Goal: Transaction & Acquisition: Purchase product/service

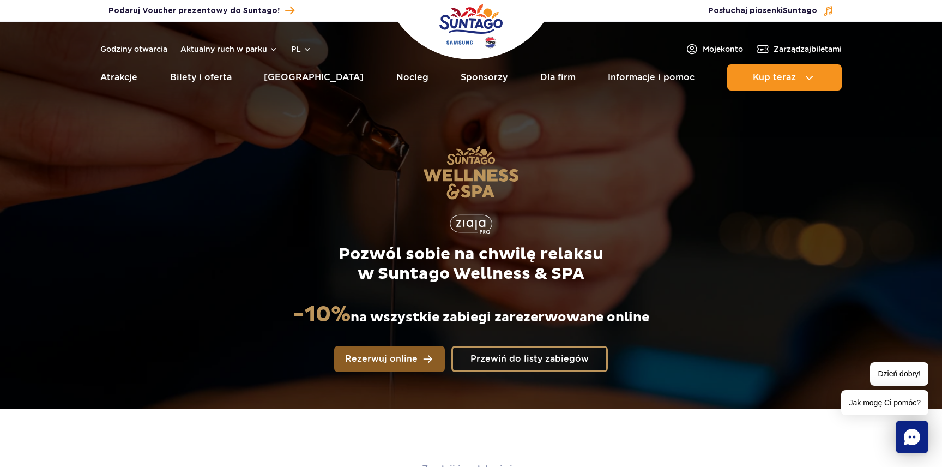
click at [384, 356] on span "Rezerwuj online" at bounding box center [381, 358] width 72 height 9
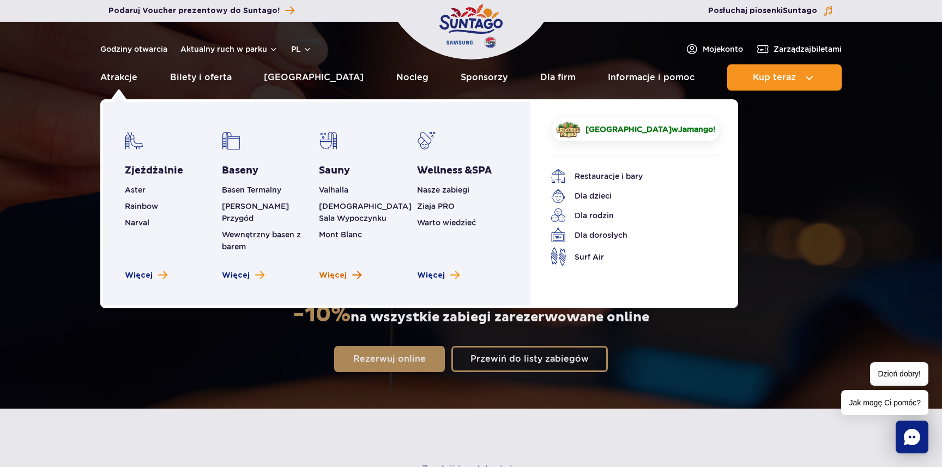
click at [332, 270] on span "Więcej" at bounding box center [333, 275] width 28 height 11
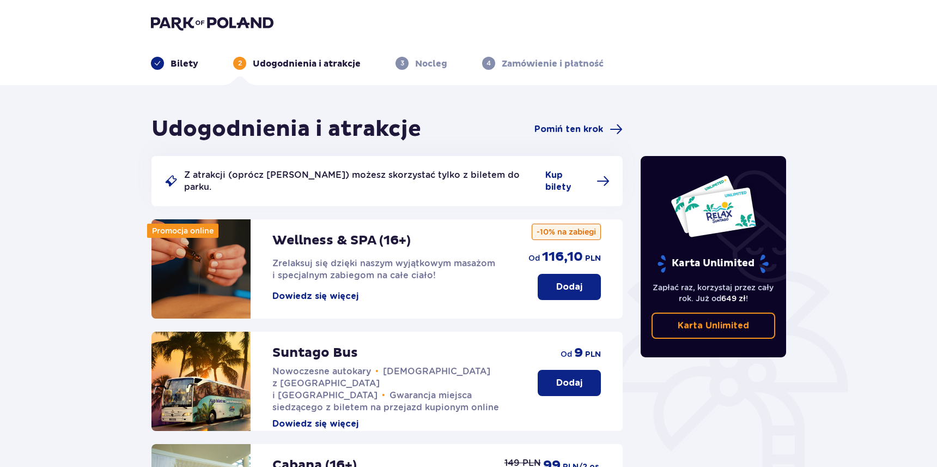
click at [561, 281] on p "Dodaj" at bounding box center [569, 287] width 26 height 12
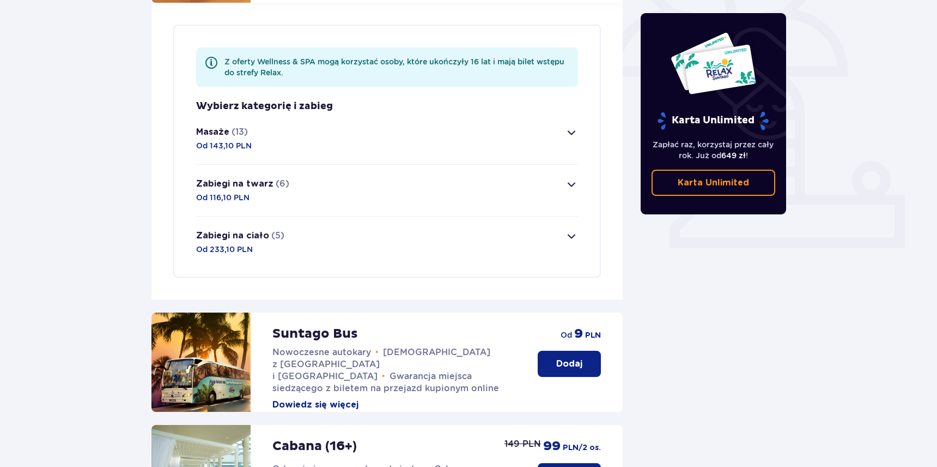
scroll to position [316, 0]
click at [572, 125] on span "button" at bounding box center [571, 131] width 13 height 13
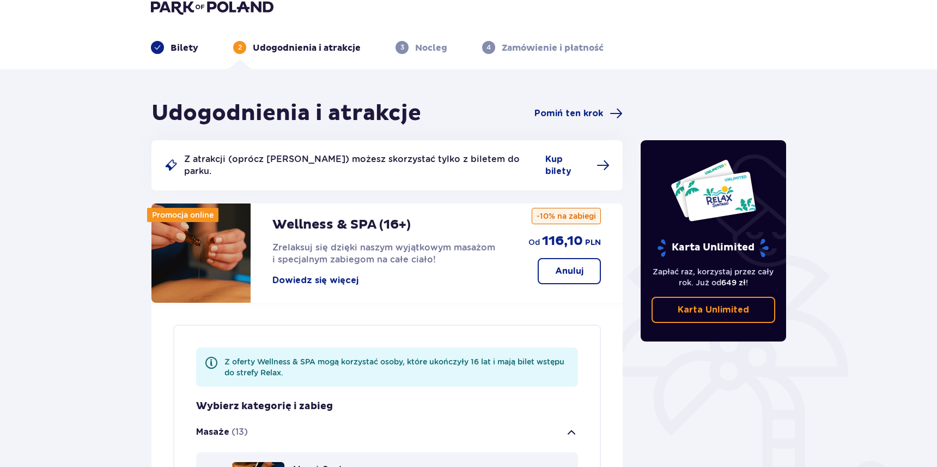
scroll to position [0, 0]
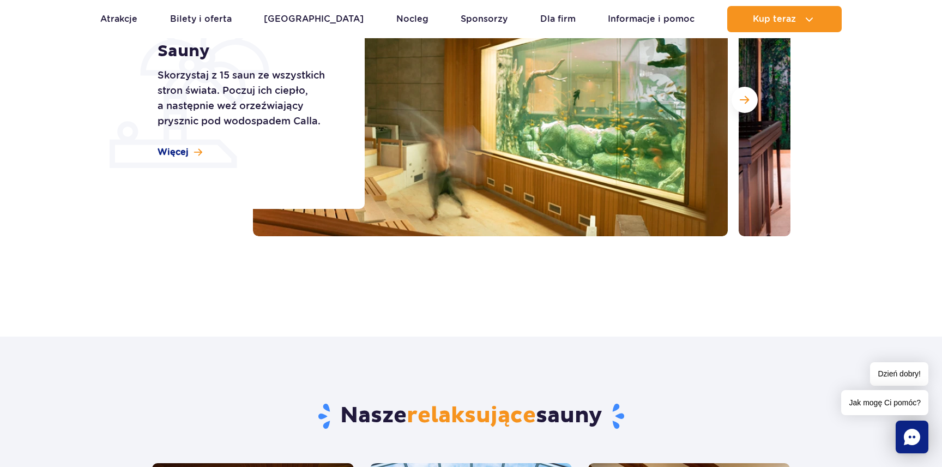
scroll to position [205, 0]
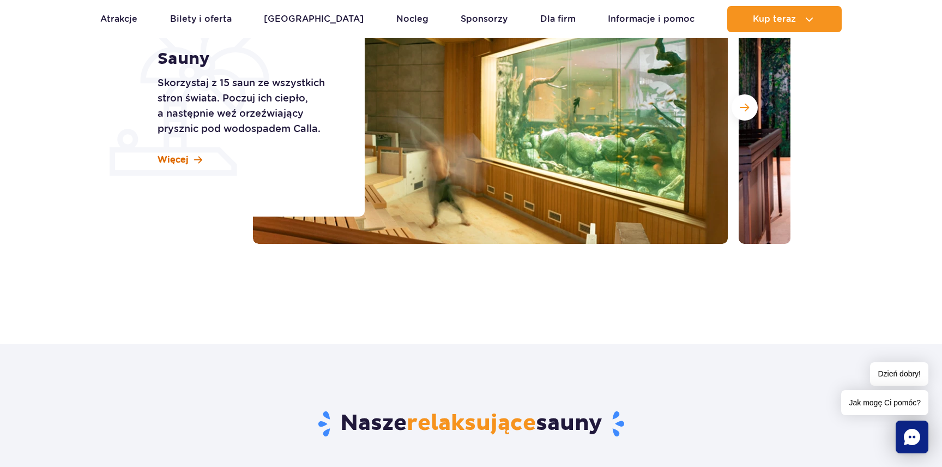
click at [161, 156] on span "Więcej" at bounding box center [173, 160] width 31 height 12
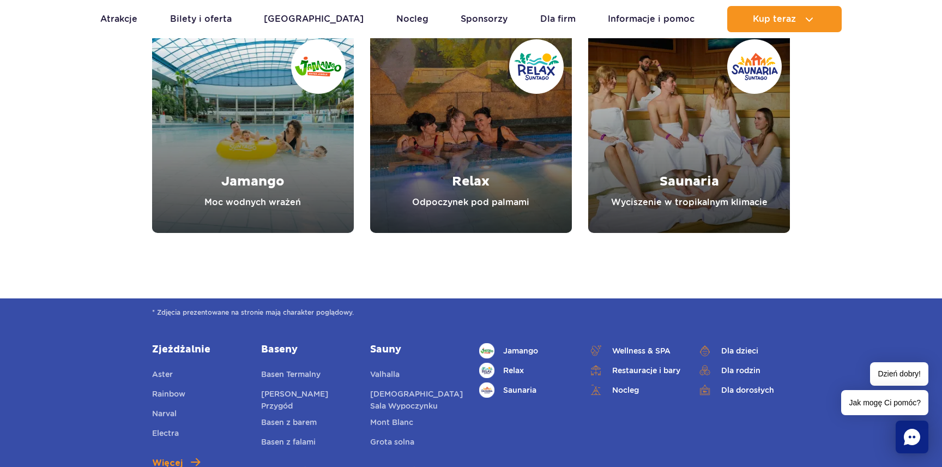
scroll to position [3648, 0]
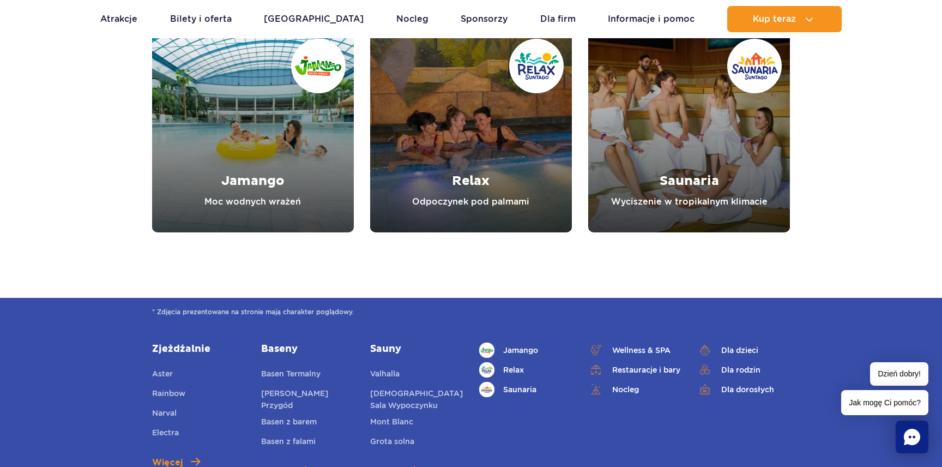
click at [709, 194] on link "Saunaria" at bounding box center [689, 132] width 202 height 202
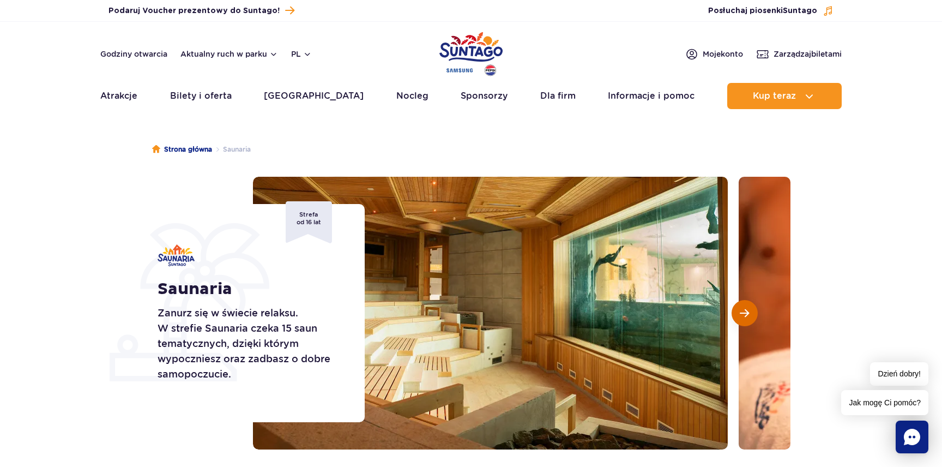
click at [753, 310] on button "Następny slajd" at bounding box center [744, 313] width 26 height 26
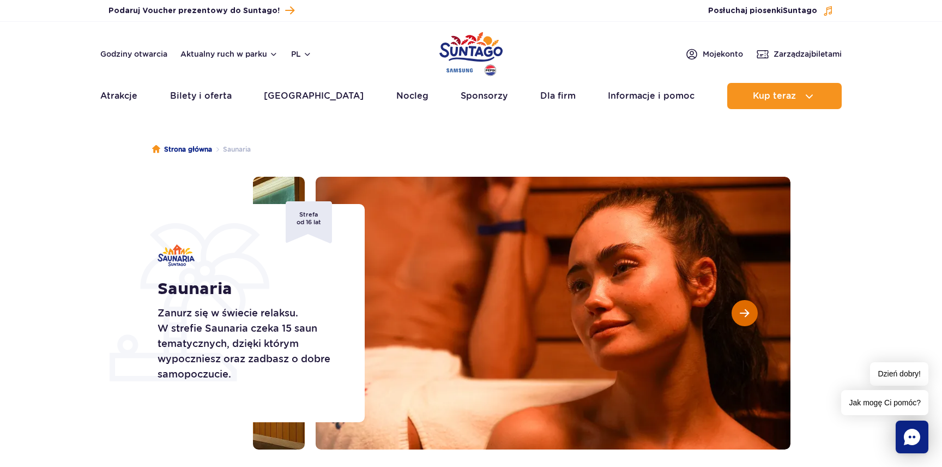
click at [753, 310] on button "Następny slajd" at bounding box center [744, 313] width 26 height 26
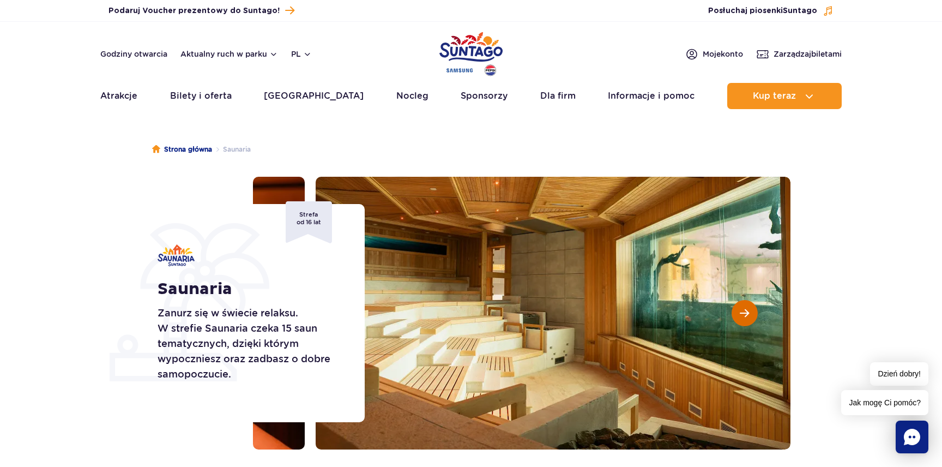
click at [753, 310] on button "Następny slajd" at bounding box center [744, 313] width 26 height 26
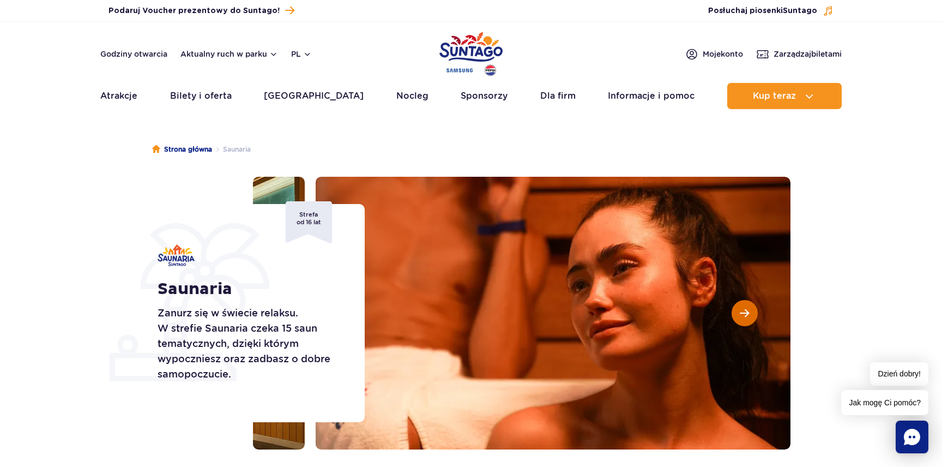
click at [753, 310] on button "Następny slajd" at bounding box center [744, 313] width 26 height 26
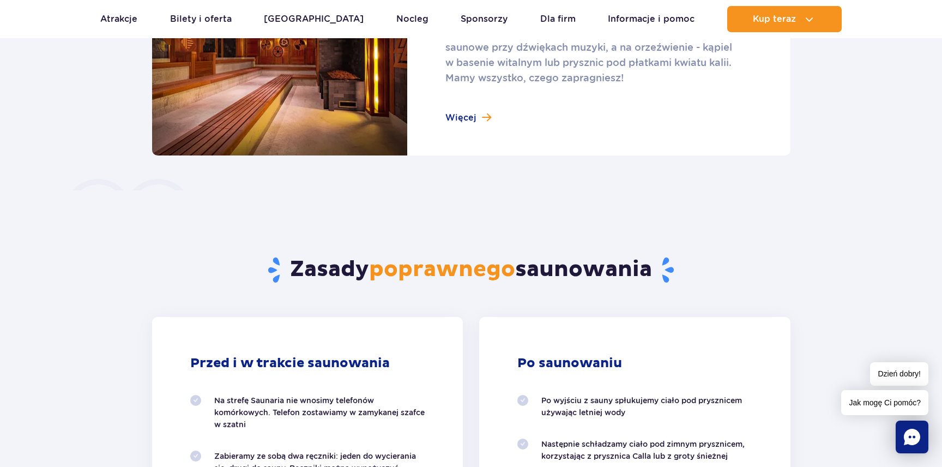
scroll to position [793, 0]
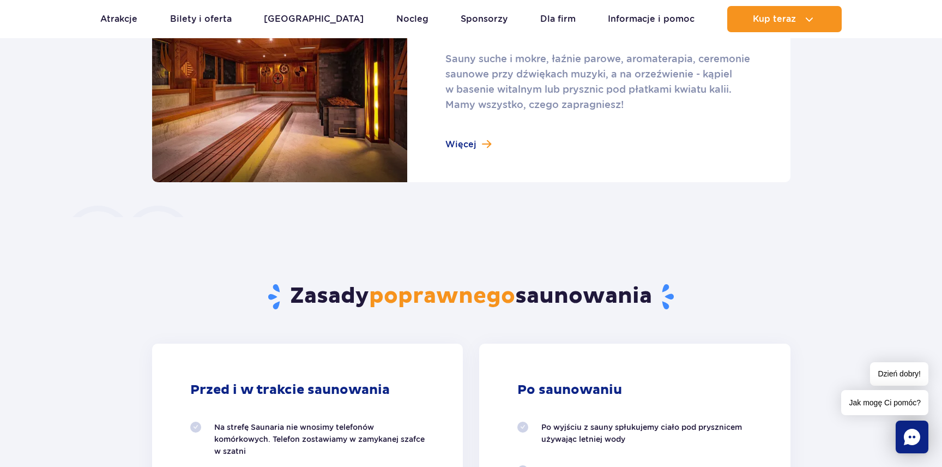
click at [467, 149] on link at bounding box center [471, 84] width 638 height 196
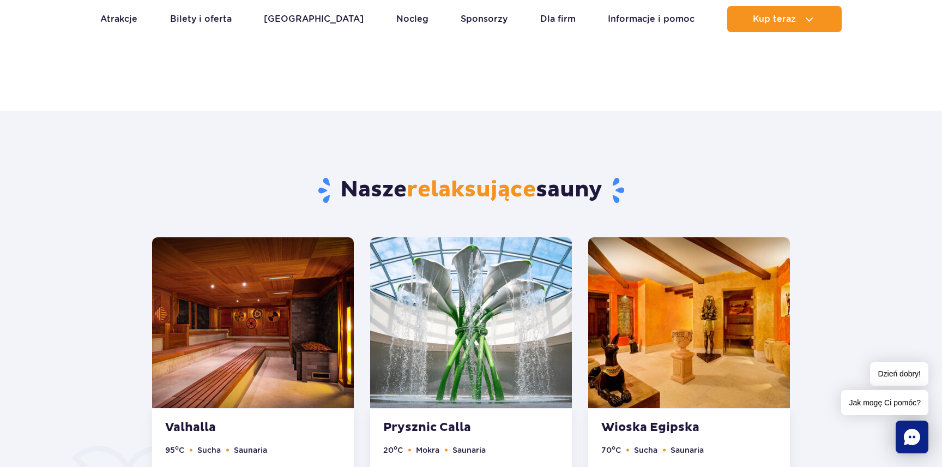
scroll to position [439, 0]
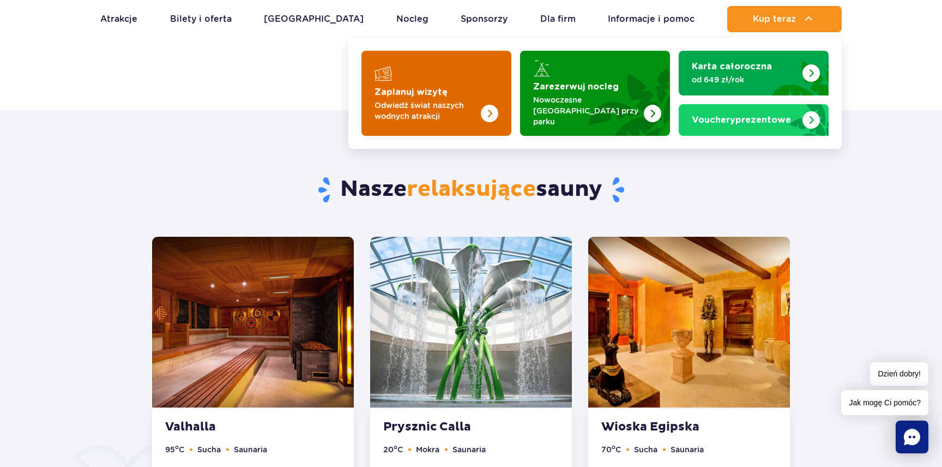
click at [494, 108] on img "Zaplanuj wizytę" at bounding box center [489, 113] width 17 height 17
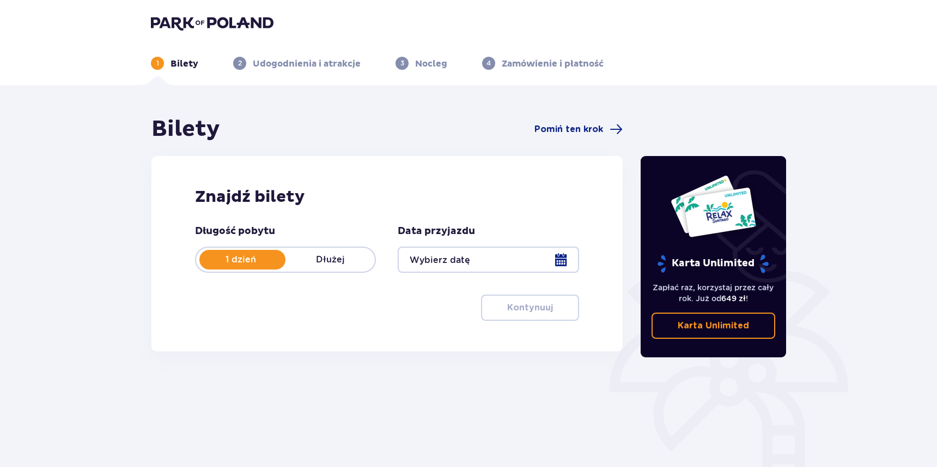
click at [422, 256] on div at bounding box center [488, 259] width 181 height 26
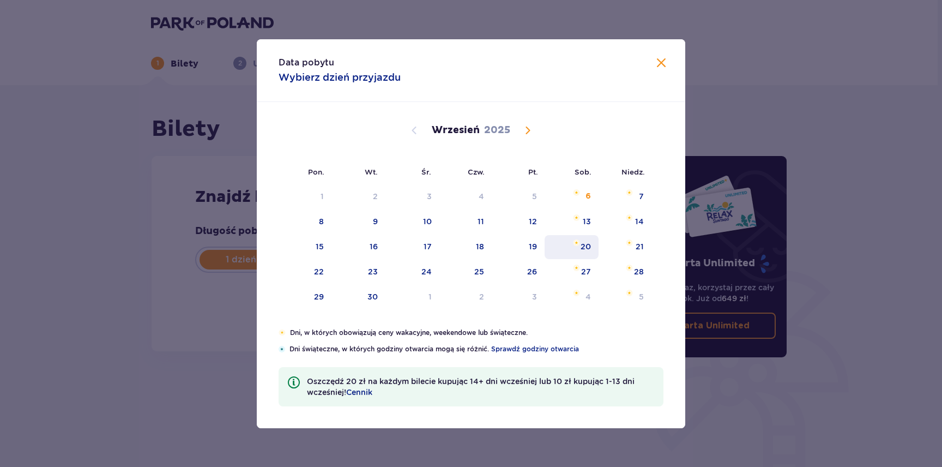
click at [571, 248] on div "20" at bounding box center [571, 247] width 54 height 24
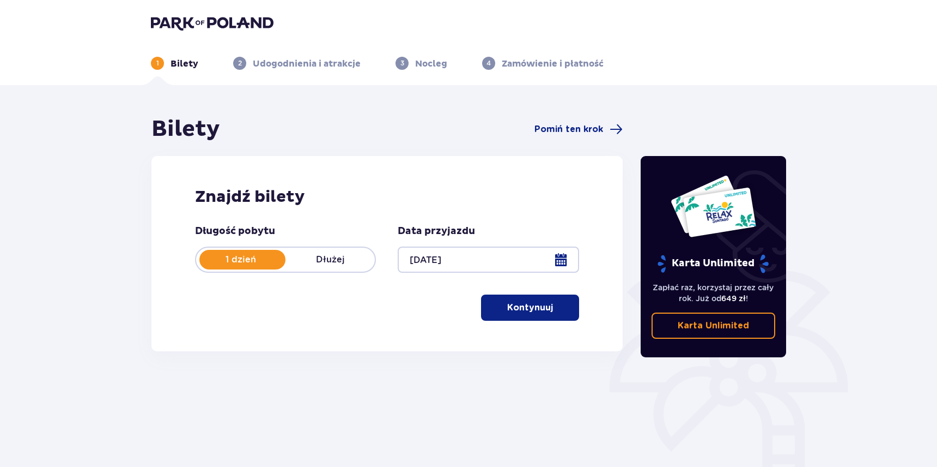
click at [549, 304] on span "button" at bounding box center [555, 307] width 13 height 13
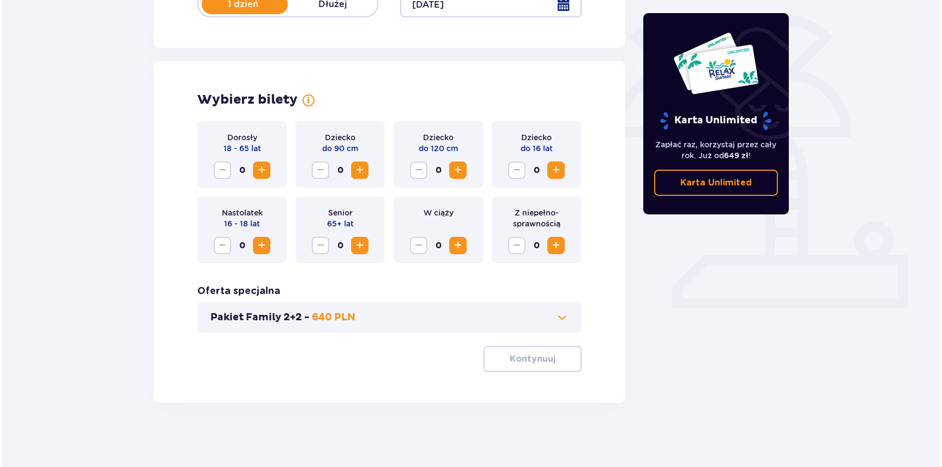
scroll to position [256, 0]
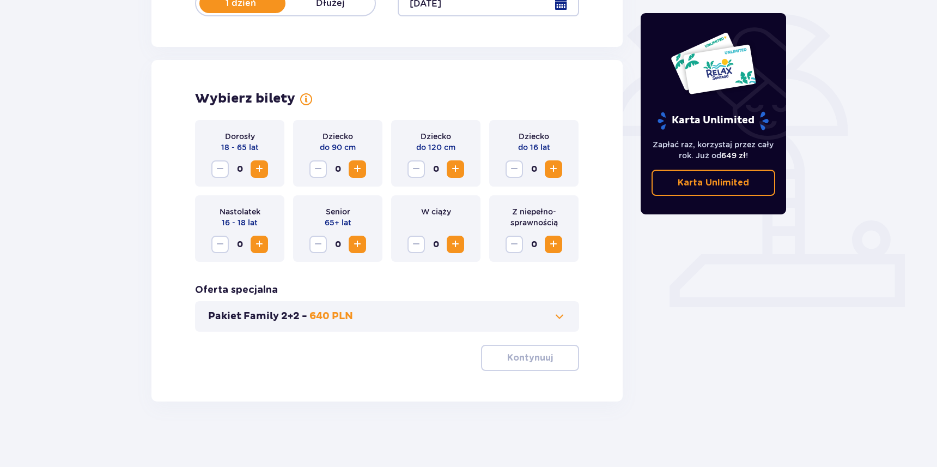
click at [559, 7] on div at bounding box center [488, 3] width 181 height 26
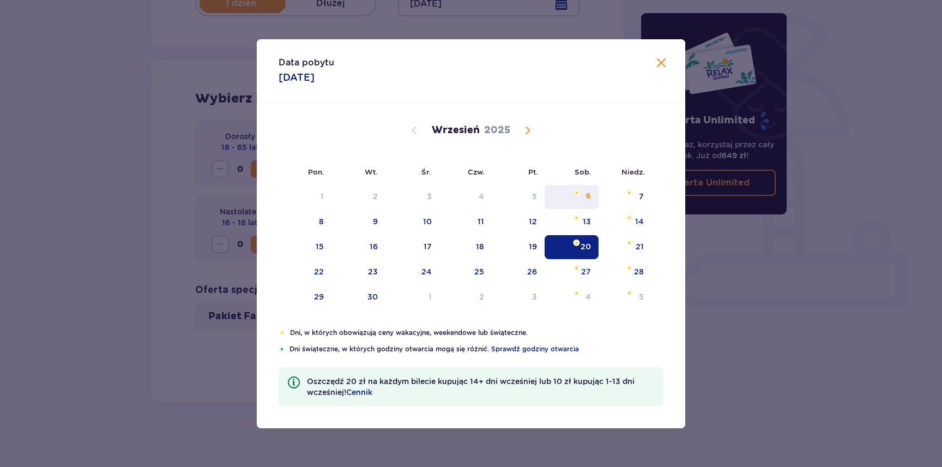
click at [574, 192] on img "sobota, 6 września 2025" at bounding box center [576, 192] width 7 height 7
type input "[DATE]"
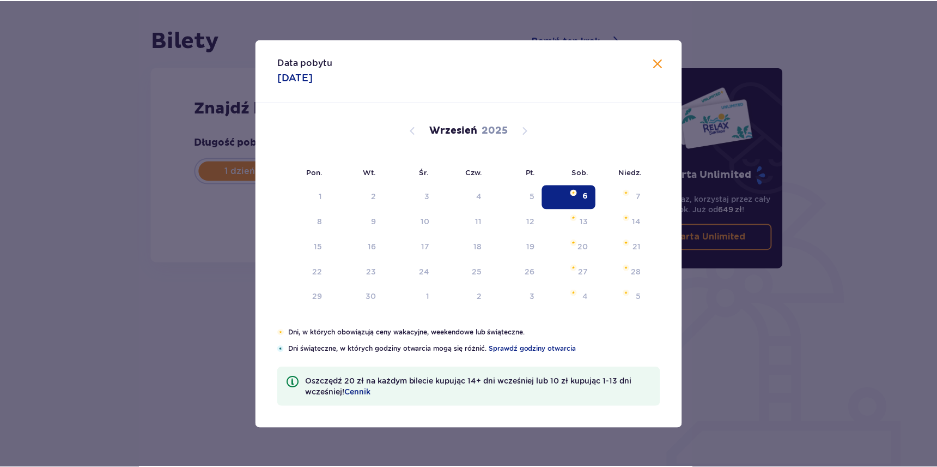
scroll to position [89, 0]
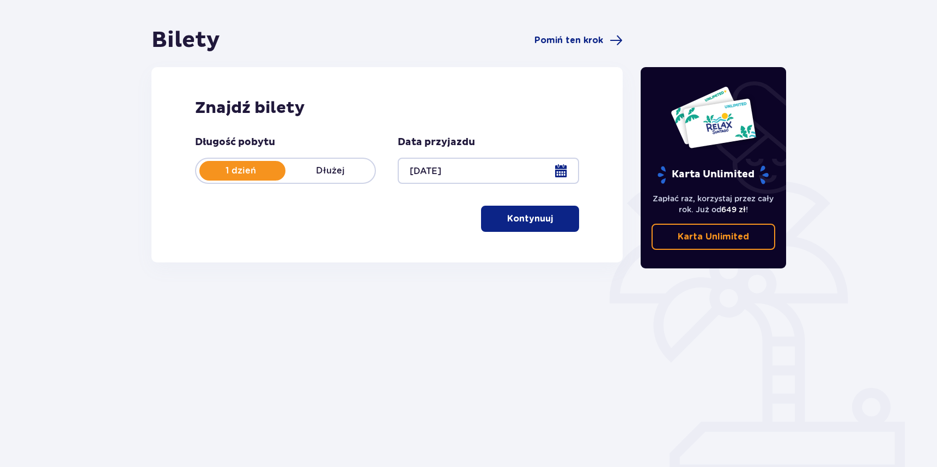
click at [552, 213] on span "button" at bounding box center [555, 218] width 13 height 13
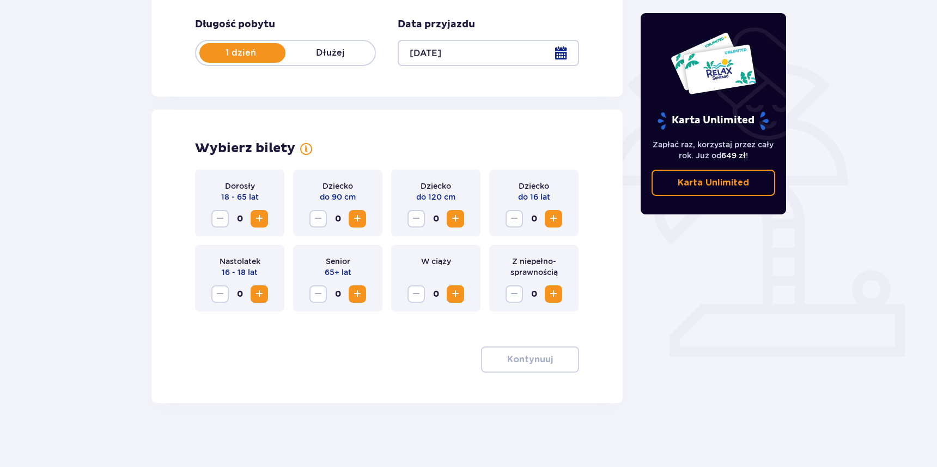
scroll to position [208, 0]
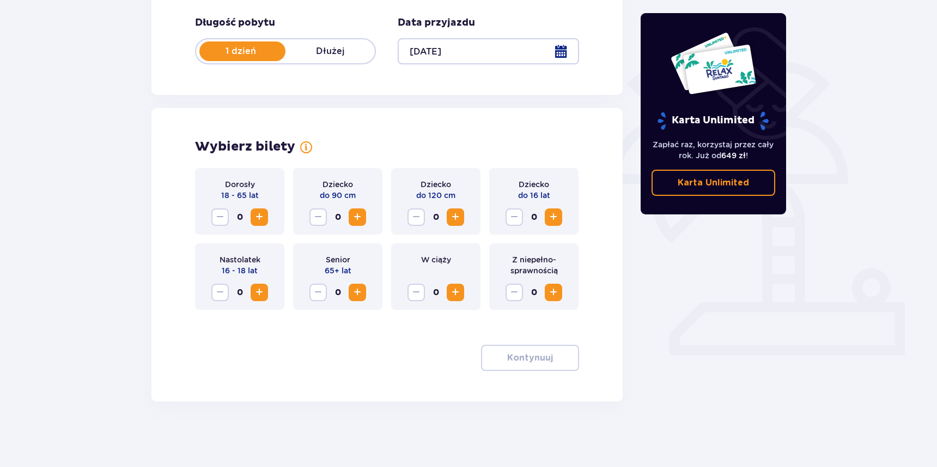
click at [259, 212] on span "Increase" at bounding box center [259, 216] width 13 height 13
click at [526, 356] on p "Kontynuuj" at bounding box center [530, 358] width 46 height 12
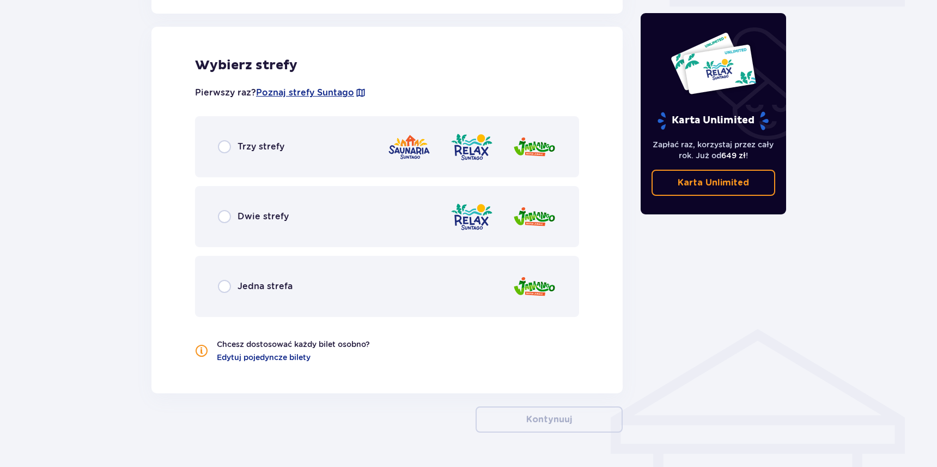
scroll to position [557, 0]
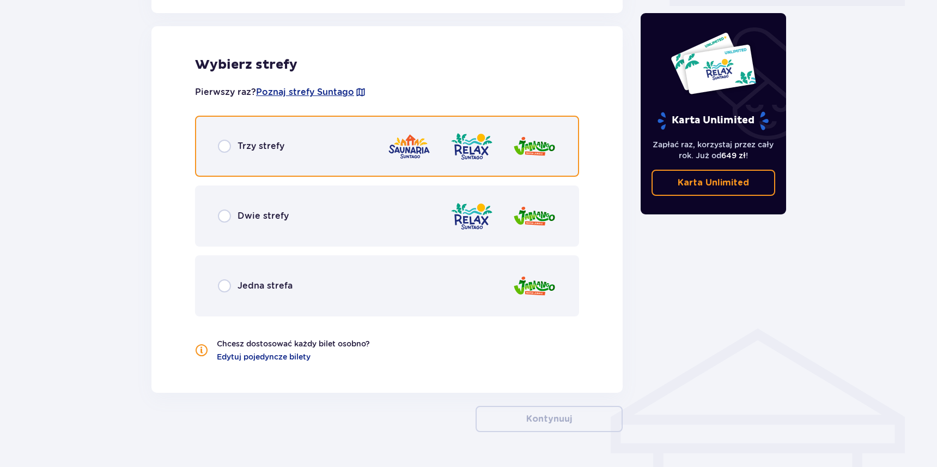
click at [222, 147] on input "radio" at bounding box center [224, 146] width 13 height 13
radio input "true"
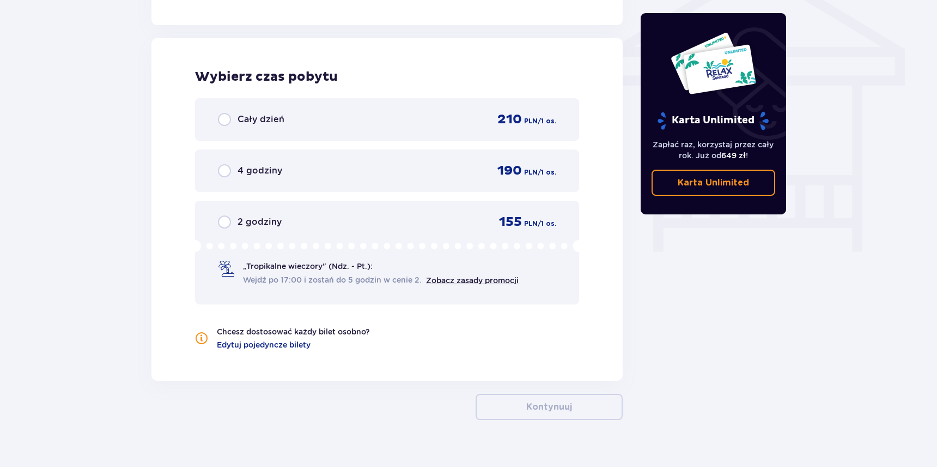
scroll to position [936, 0]
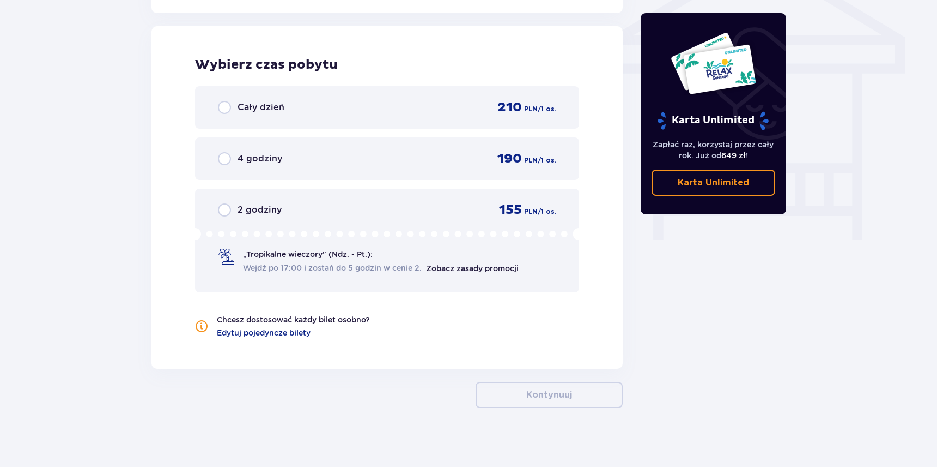
click at [237, 268] on div "„Tropikalne wieczory" (Ndz. - Pt.): Wejdź po 17:00 i zostań do 5 godzin w cenie…" at bounding box center [368, 261] width 301 height 25
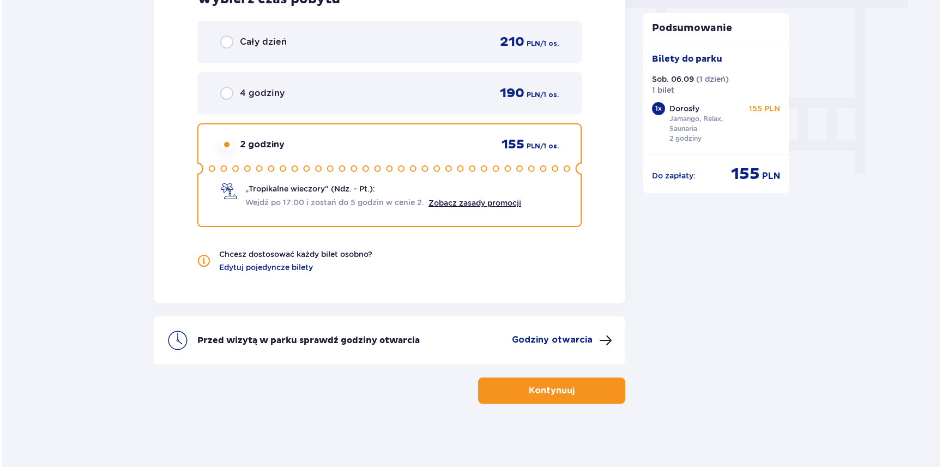
scroll to position [1004, 0]
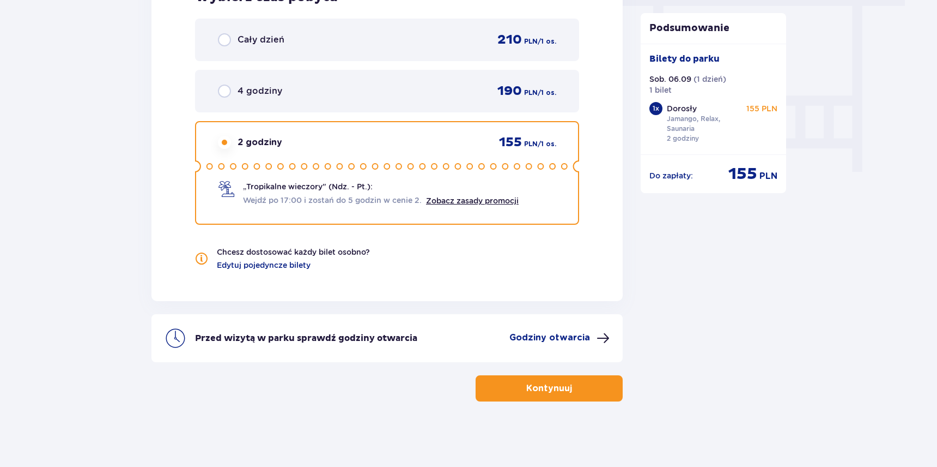
click at [585, 340] on p "Godziny otwarcia" at bounding box center [550, 337] width 81 height 12
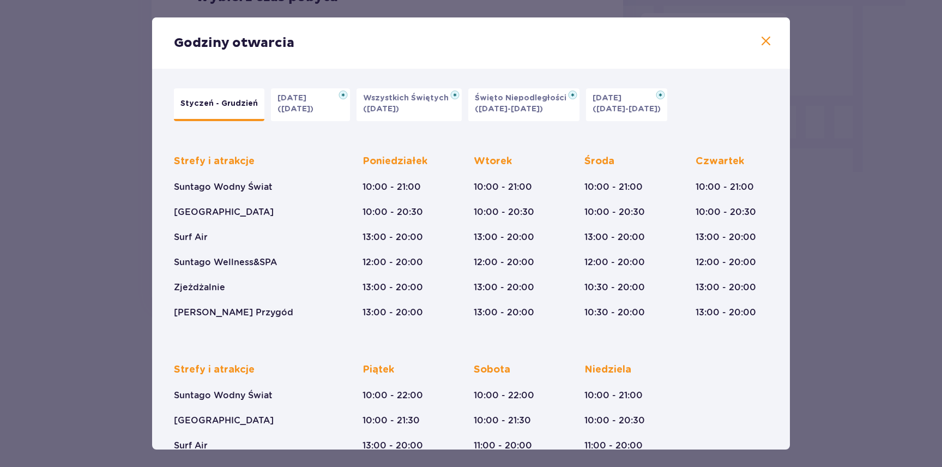
click at [768, 40] on span at bounding box center [765, 41] width 13 height 13
